Goal: Task Accomplishment & Management: Use online tool/utility

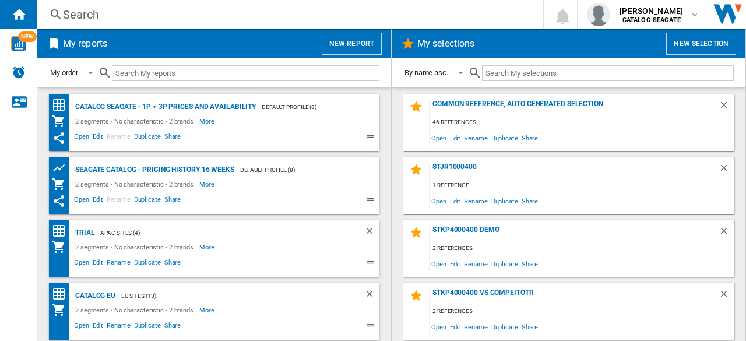
click at [359, 47] on button "New report" at bounding box center [352, 44] width 60 height 22
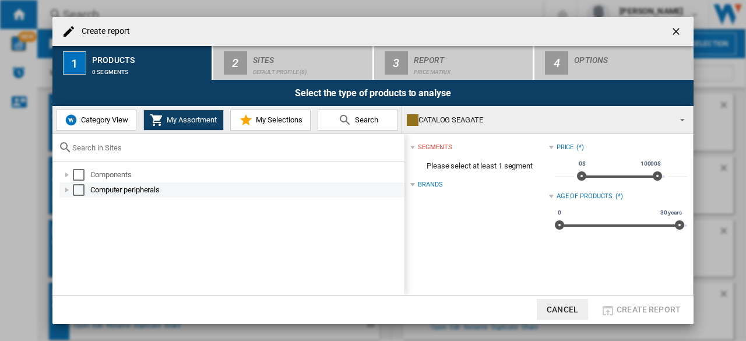
drag, startPoint x: 78, startPoint y: 174, endPoint x: 80, endPoint y: 183, distance: 9.0
click at [79, 174] on div "Select" at bounding box center [79, 175] width 12 height 12
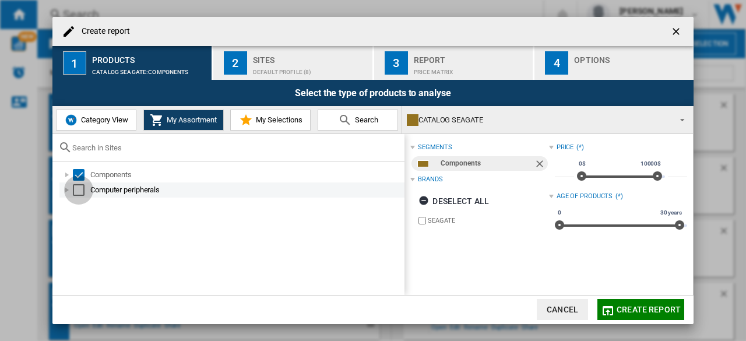
click at [80, 194] on div "Select" at bounding box center [79, 190] width 12 height 12
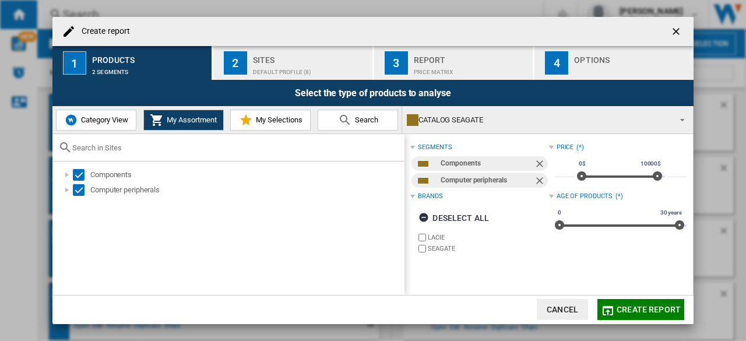
click at [285, 65] on div "Default profile (8)" at bounding box center [310, 69] width 115 height 12
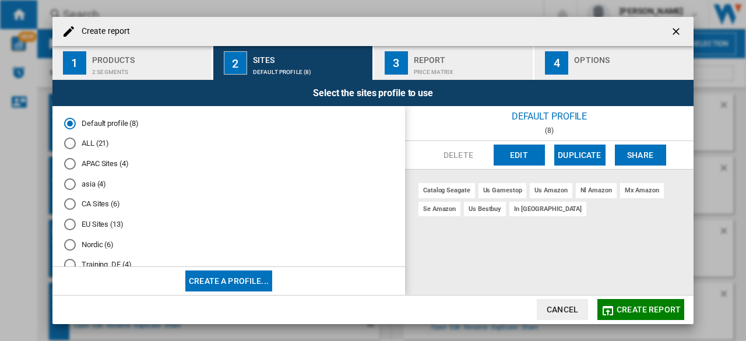
scroll to position [107, 0]
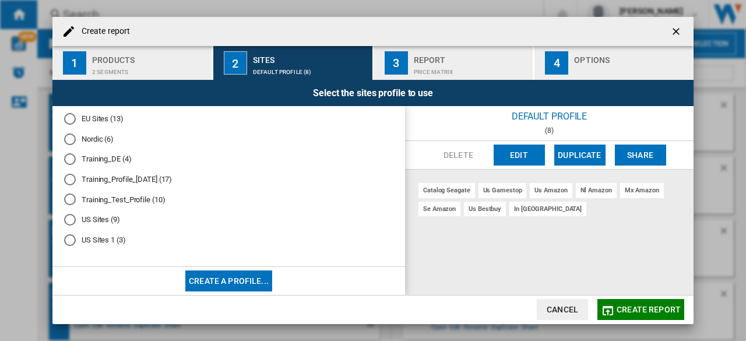
click at [742, 302] on div "Create report 1 Products 2 segments 2 Sites Default profile (8) 3 Report Price …" at bounding box center [373, 170] width 746 height 341
drag, startPoint x: 69, startPoint y: 222, endPoint x: 93, endPoint y: 233, distance: 26.3
click at [69, 222] on div "US Sites (9)" at bounding box center [70, 220] width 12 height 12
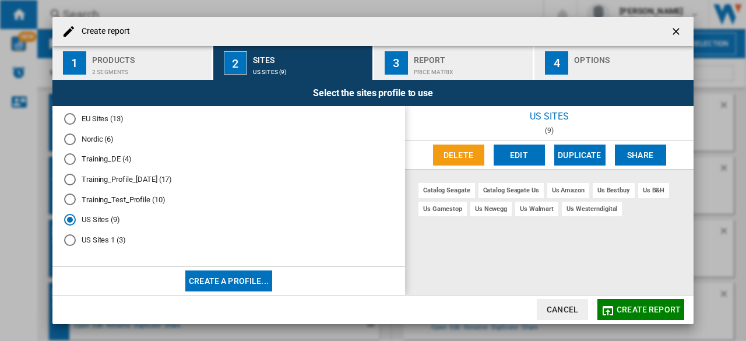
click at [508, 156] on button "Edit" at bounding box center [518, 154] width 51 height 21
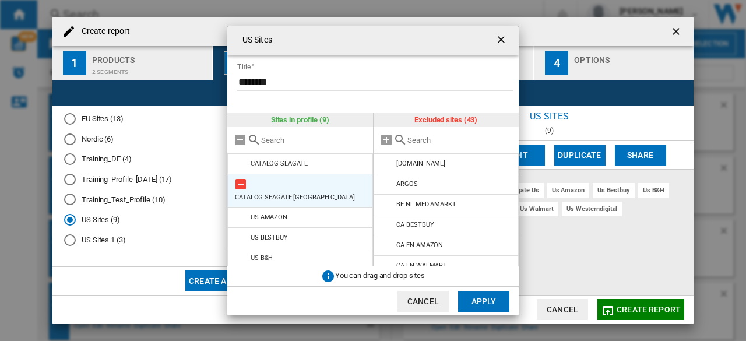
click at [241, 184] on md-icon at bounding box center [241, 184] width 14 height 14
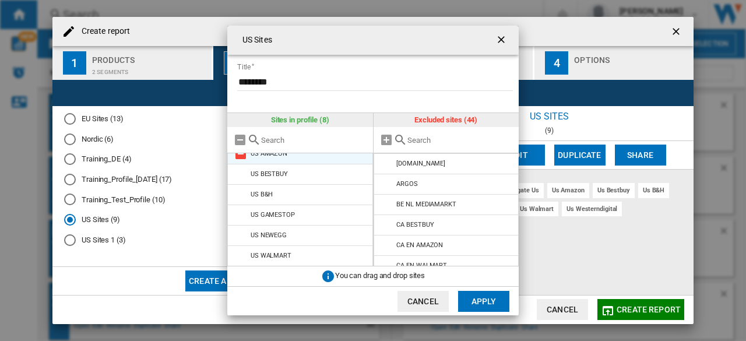
scroll to position [51, 0]
click at [481, 301] on button "Apply" at bounding box center [483, 301] width 51 height 21
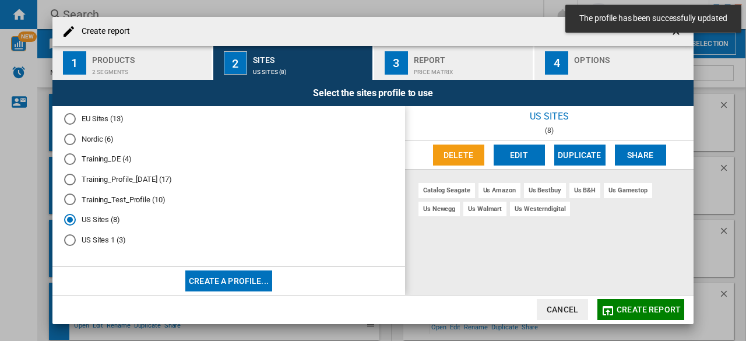
click at [664, 313] on span "Create report" at bounding box center [648, 309] width 64 height 9
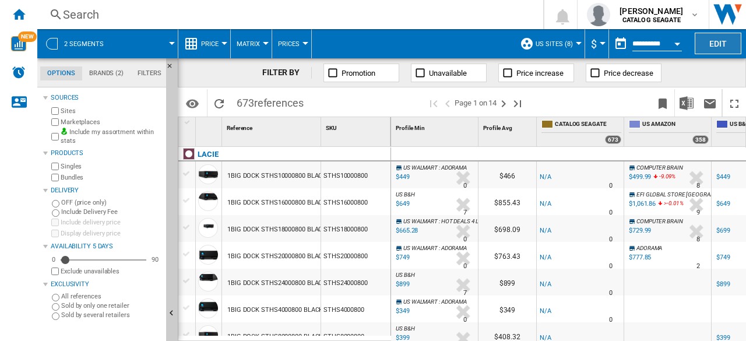
click at [731, 44] on button "Edit" at bounding box center [717, 44] width 47 height 22
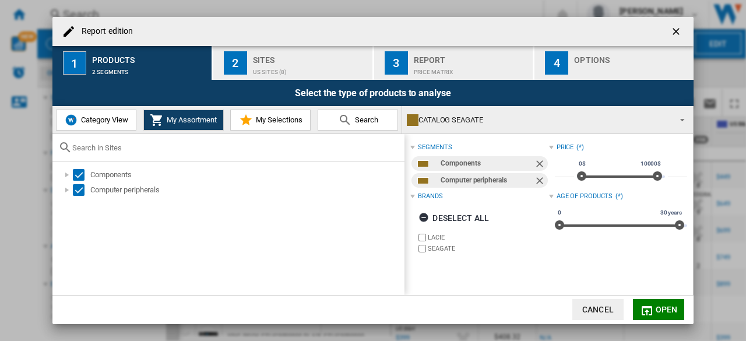
click at [600, 72] on div "Report edition ..." at bounding box center [631, 69] width 115 height 12
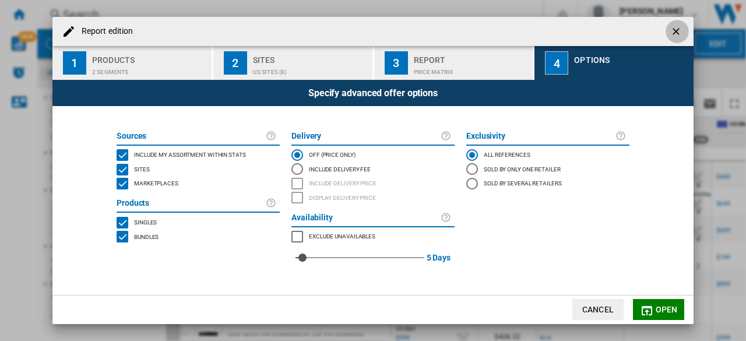
click at [682, 29] on ng-md-icon "getI18NText('BUTTONS.CLOSE_DIALOG')" at bounding box center [677, 33] width 14 height 14
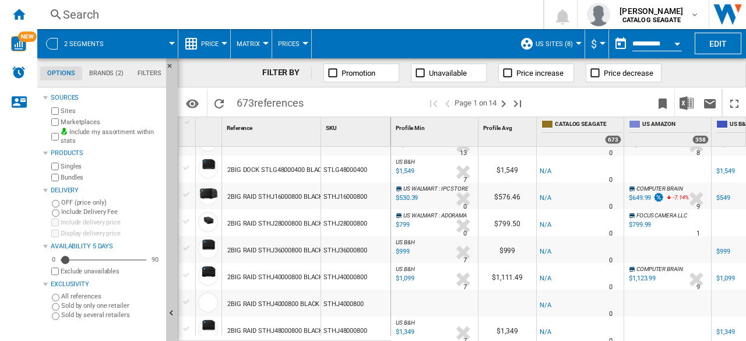
scroll to position [291, 0]
